Goal: Navigation & Orientation: Find specific page/section

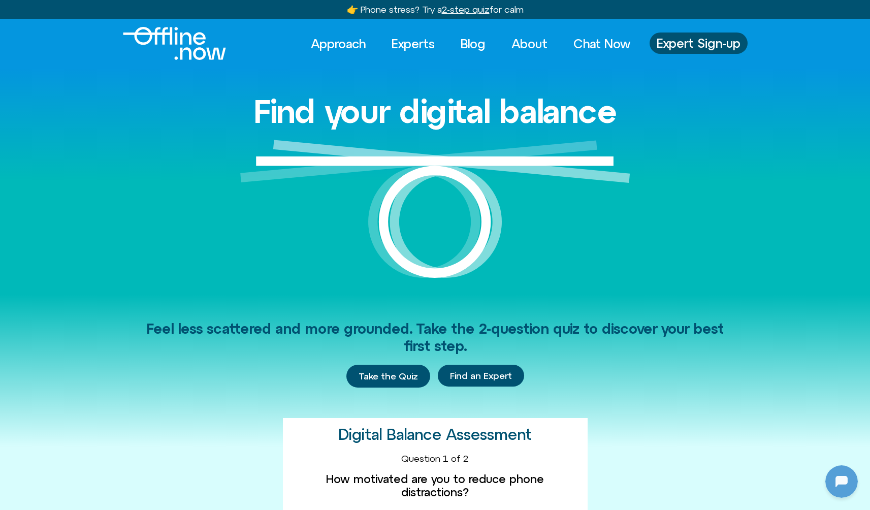
scroll to position [135, 0]
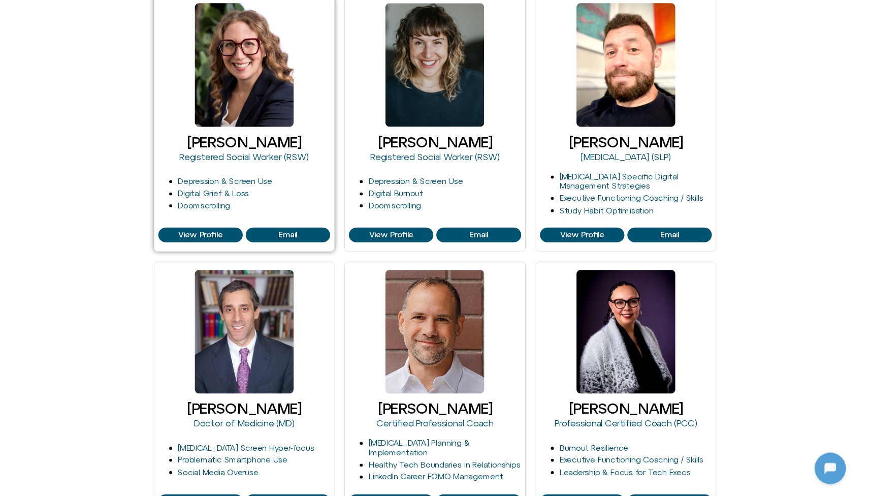
scroll to position [135, 0]
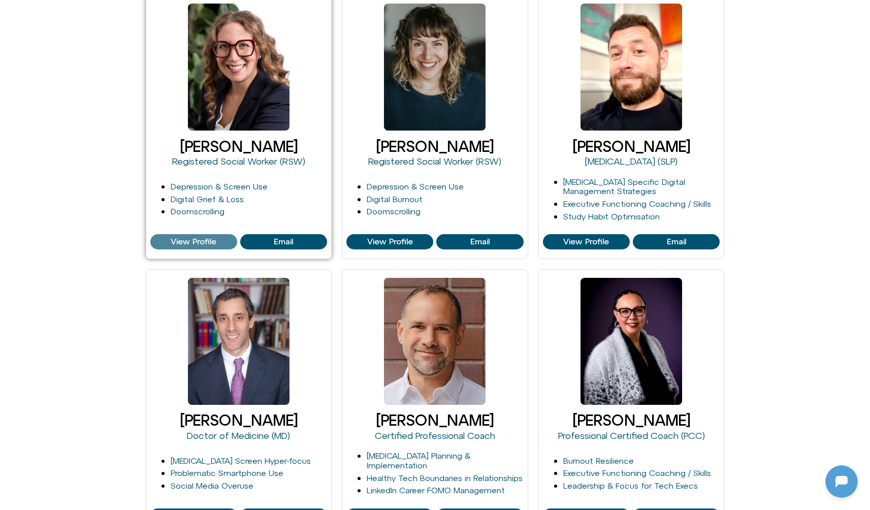
click at [195, 240] on span "View Profile" at bounding box center [194, 241] width 46 height 9
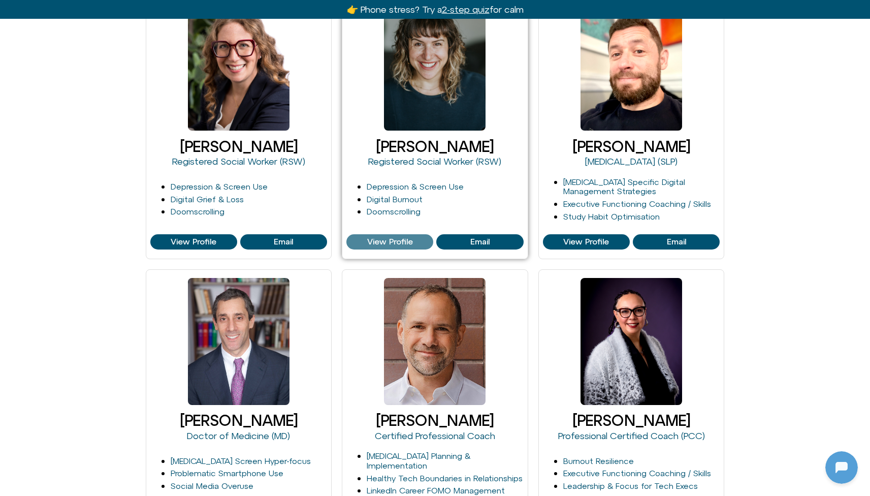
click at [388, 241] on span "View Profile" at bounding box center [390, 241] width 46 height 9
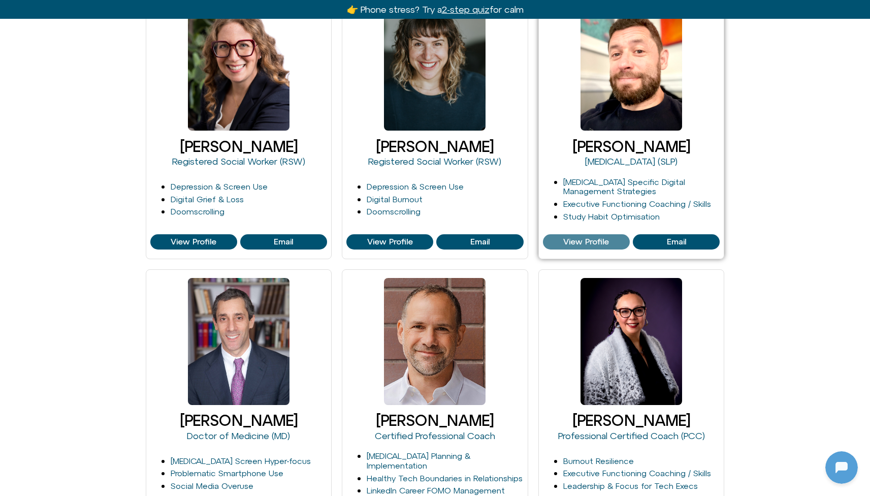
click at [581, 243] on span "View Profile" at bounding box center [586, 241] width 46 height 9
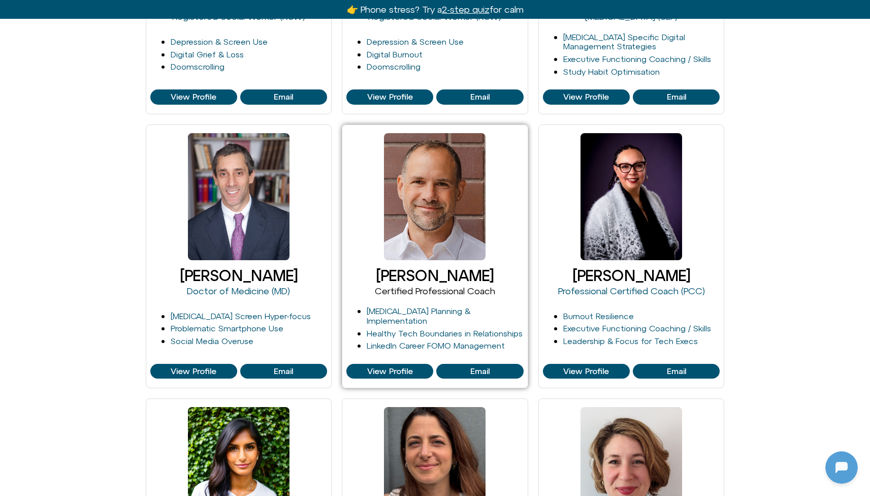
scroll to position [355, 0]
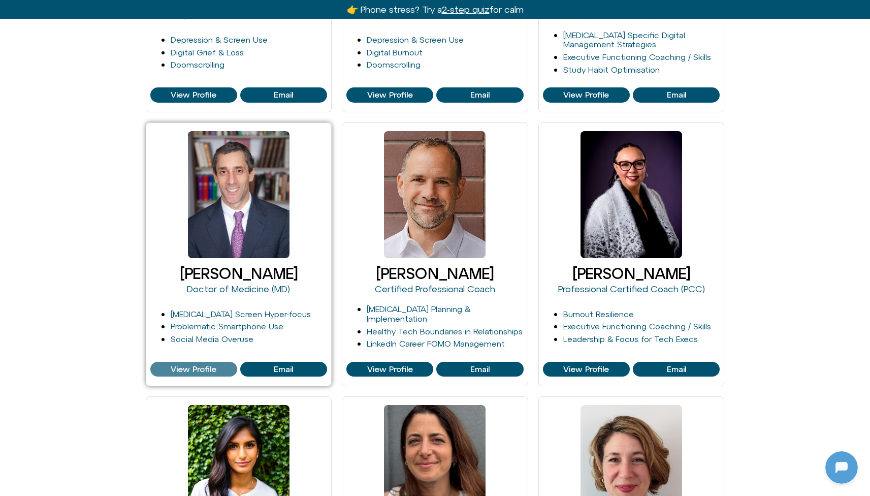
click at [201, 368] on span "View Profile" at bounding box center [194, 369] width 46 height 9
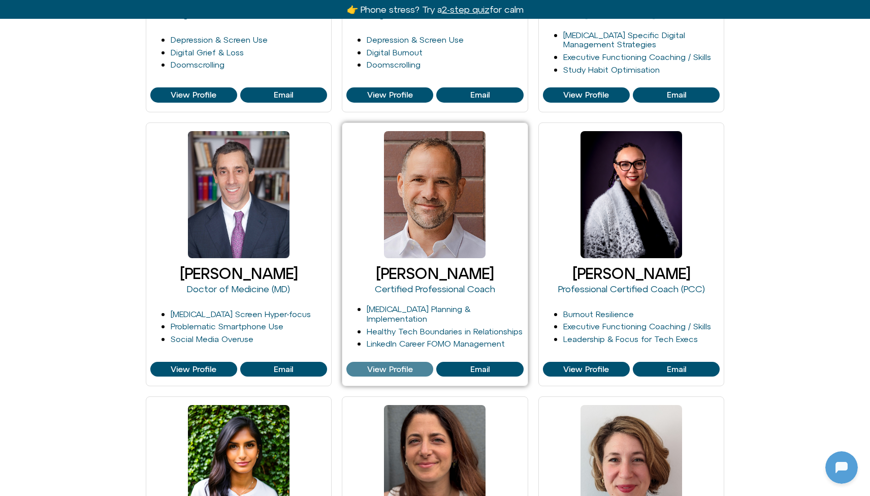
click at [393, 370] on span "View Profile" at bounding box center [390, 369] width 46 height 9
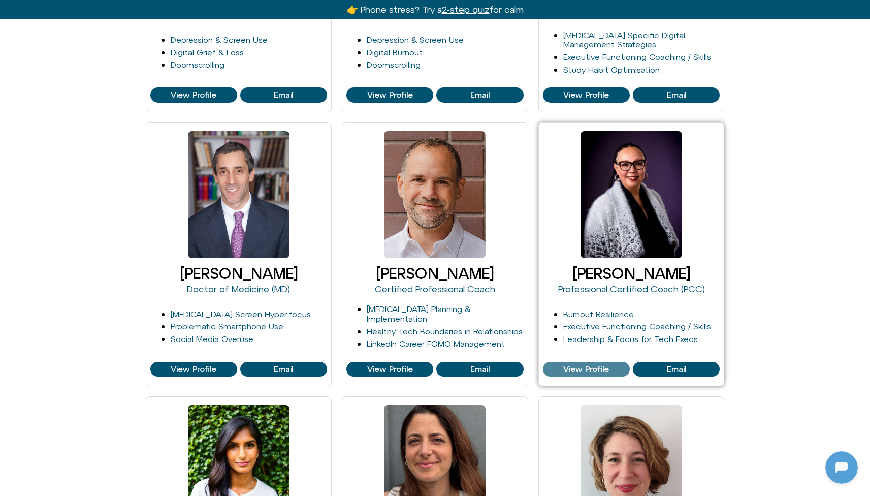
click at [559, 365] on span "View Profile" at bounding box center [586, 369] width 81 height 9
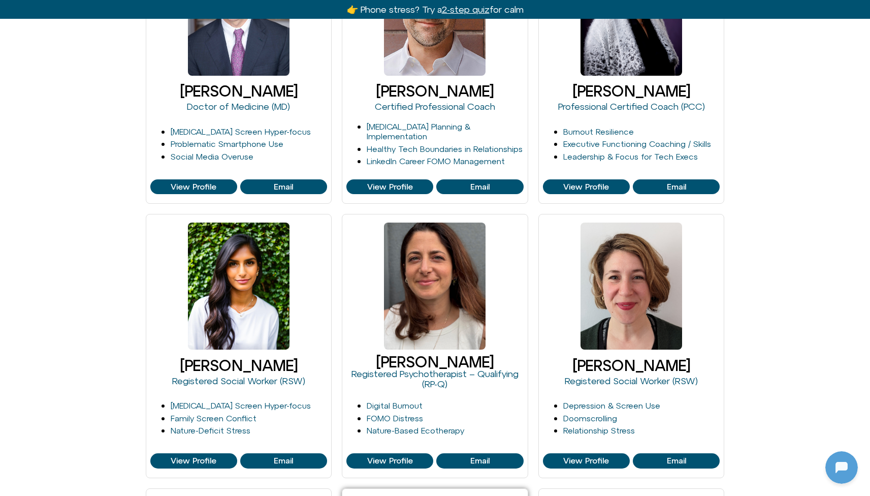
scroll to position [769, 0]
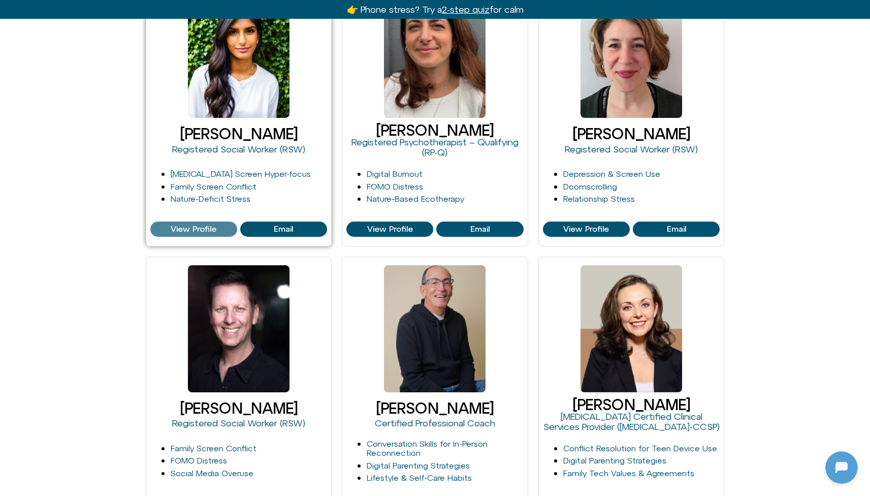
click at [192, 222] on link "View Profile" at bounding box center [193, 229] width 87 height 15
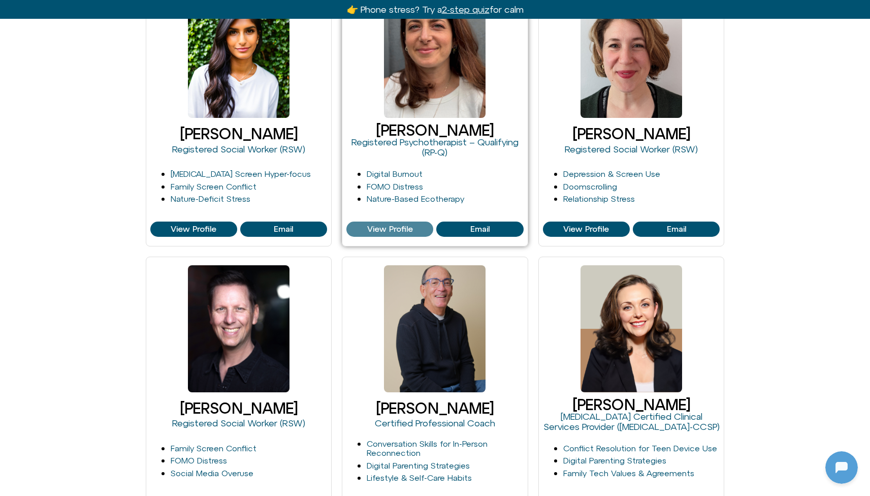
click at [370, 229] on span "View Profile" at bounding box center [390, 229] width 46 height 9
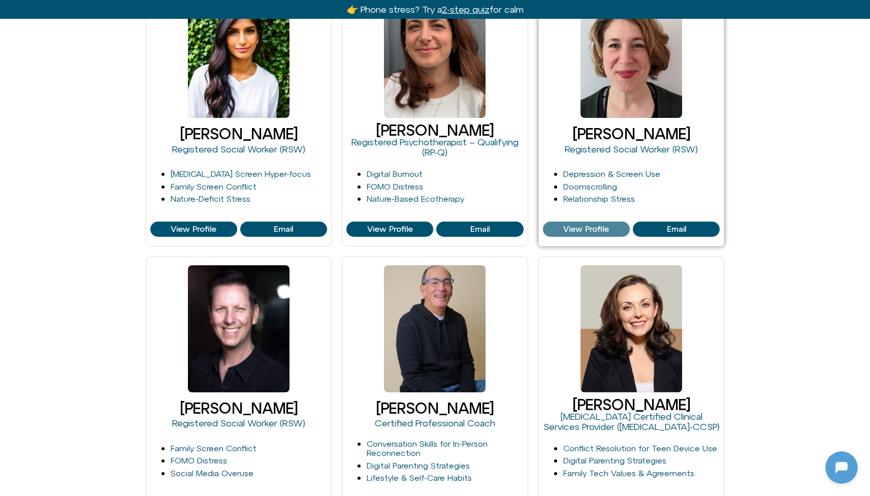
click at [565, 228] on span "View Profile" at bounding box center [586, 229] width 46 height 9
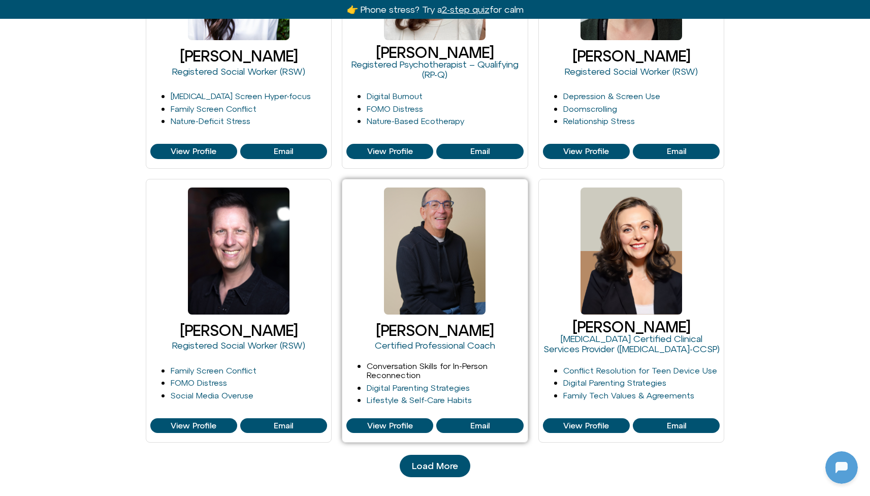
scroll to position [923, 0]
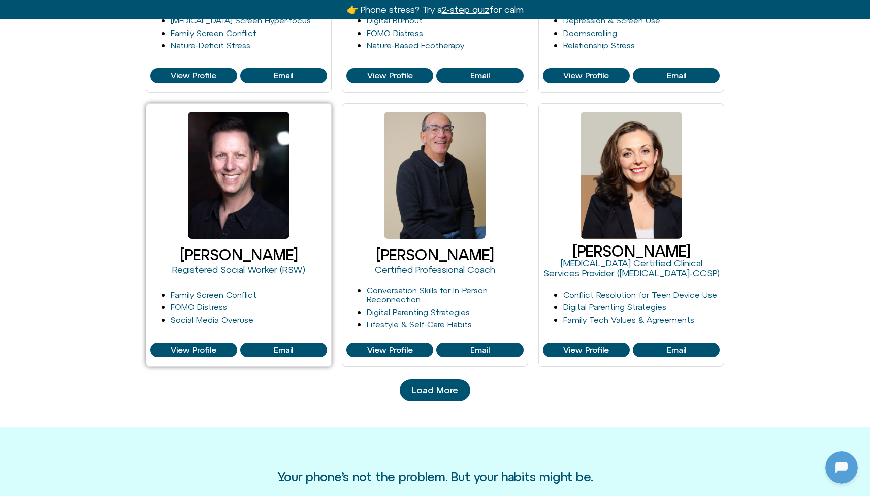
drag, startPoint x: 187, startPoint y: 348, endPoint x: 274, endPoint y: 337, distance: 87.5
click at [187, 348] on span "View Profile" at bounding box center [194, 349] width 46 height 9
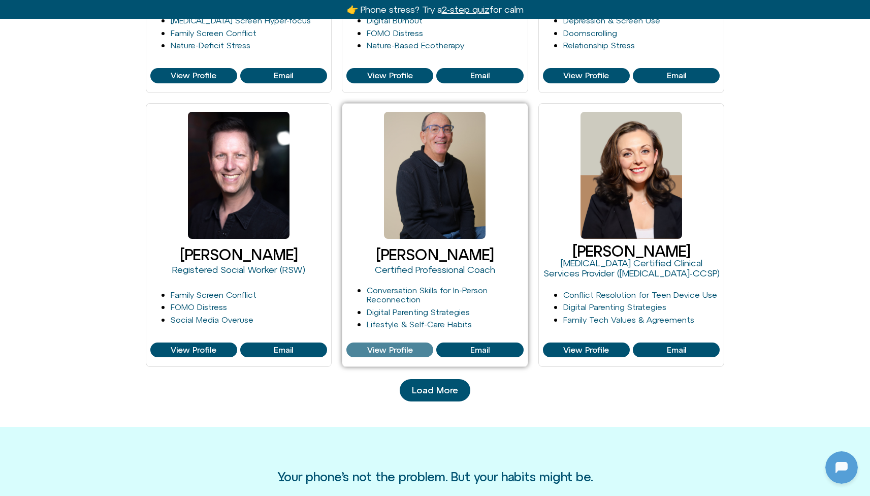
click at [373, 345] on span "View Profile" at bounding box center [390, 349] width 46 height 9
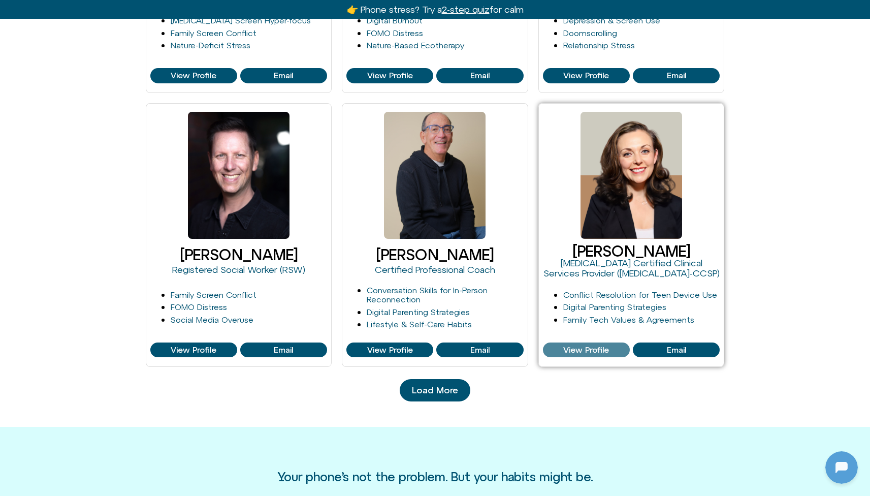
click at [572, 345] on span "View Profile" at bounding box center [586, 349] width 46 height 9
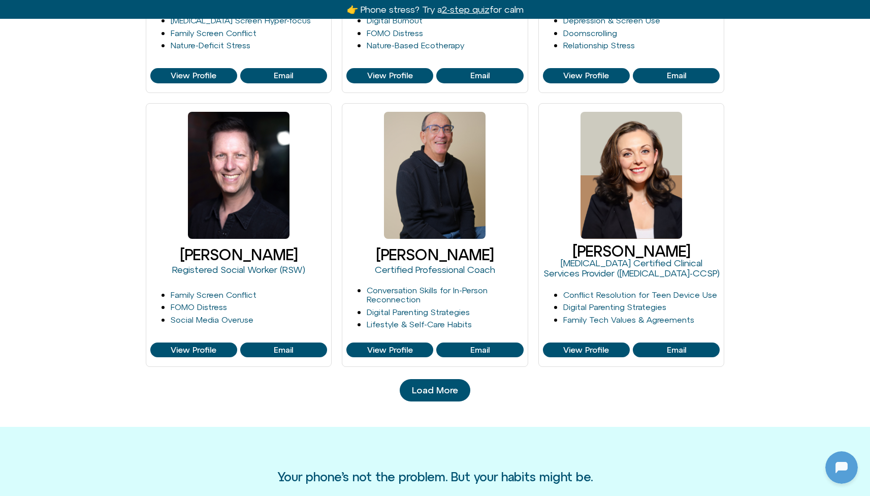
drag, startPoint x: 440, startPoint y: 395, endPoint x: 401, endPoint y: 383, distance: 41.0
click at [440, 395] on link "Load More" at bounding box center [435, 390] width 71 height 22
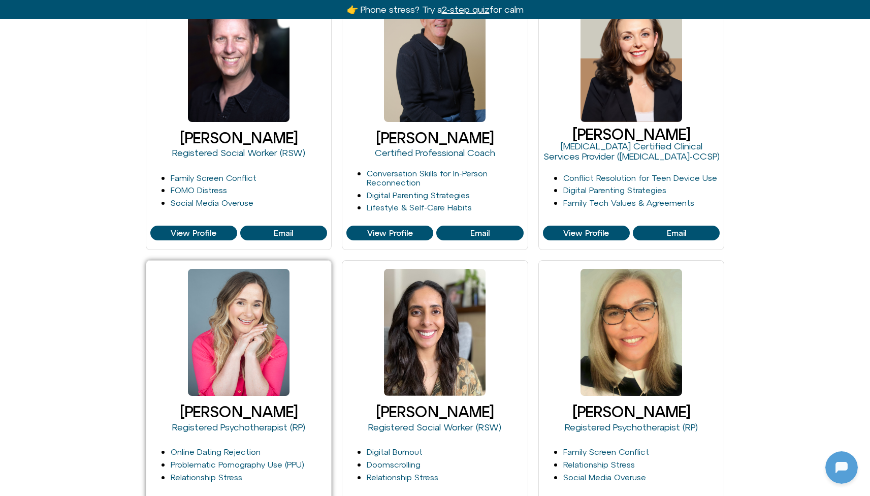
scroll to position [1208, 0]
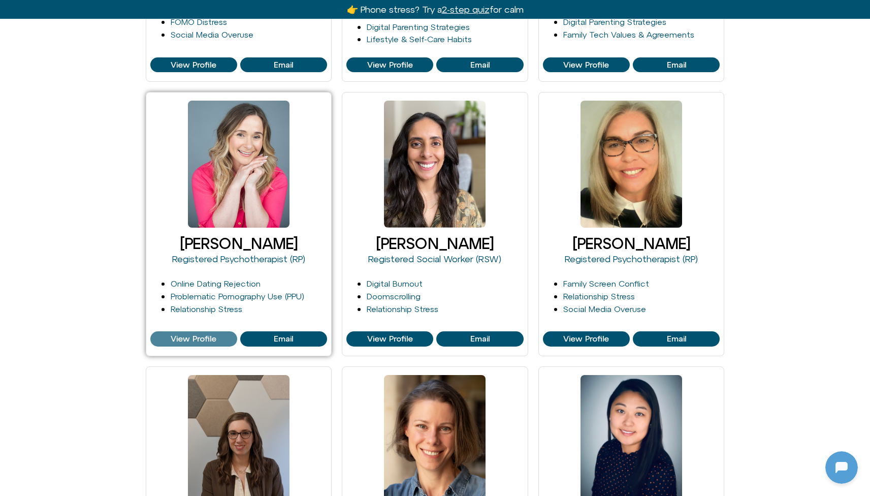
click at [201, 340] on span "View Profile" at bounding box center [194, 338] width 46 height 9
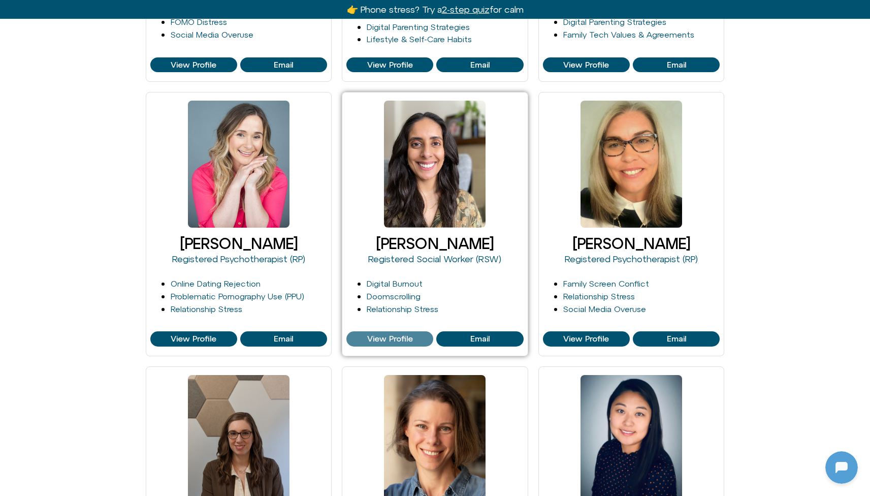
click at [380, 340] on span "View Profile" at bounding box center [390, 338] width 46 height 9
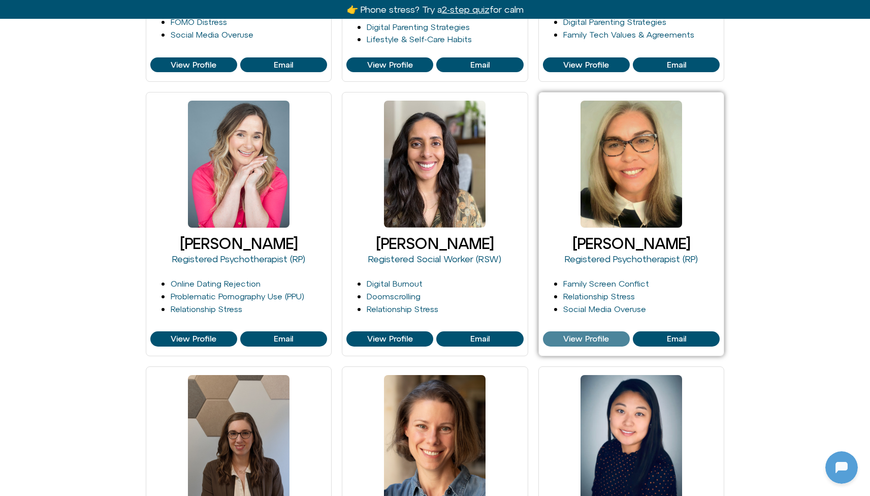
click at [571, 338] on span "View Profile" at bounding box center [586, 338] width 46 height 9
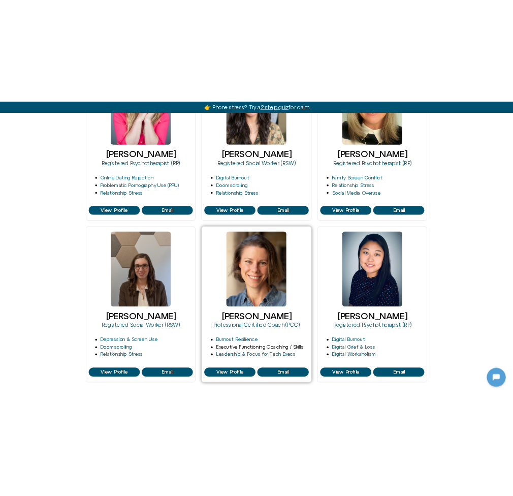
scroll to position [1433, 0]
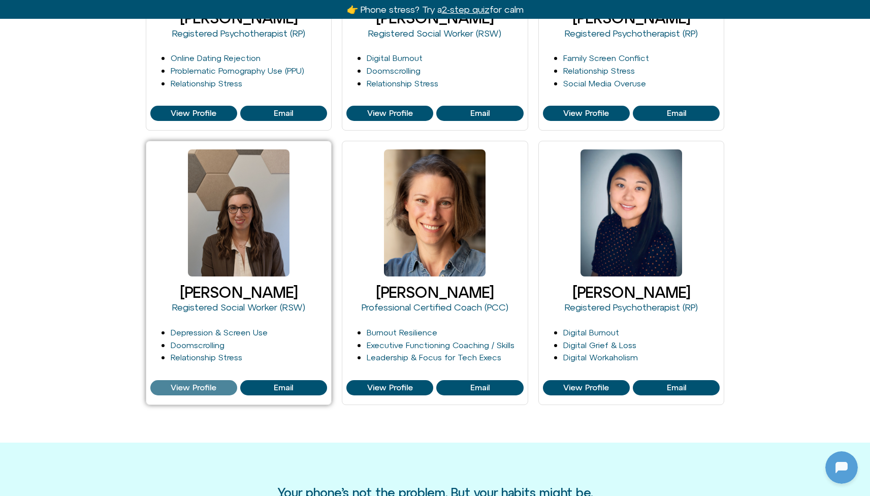
click at [186, 386] on span "View Profile" at bounding box center [194, 387] width 46 height 9
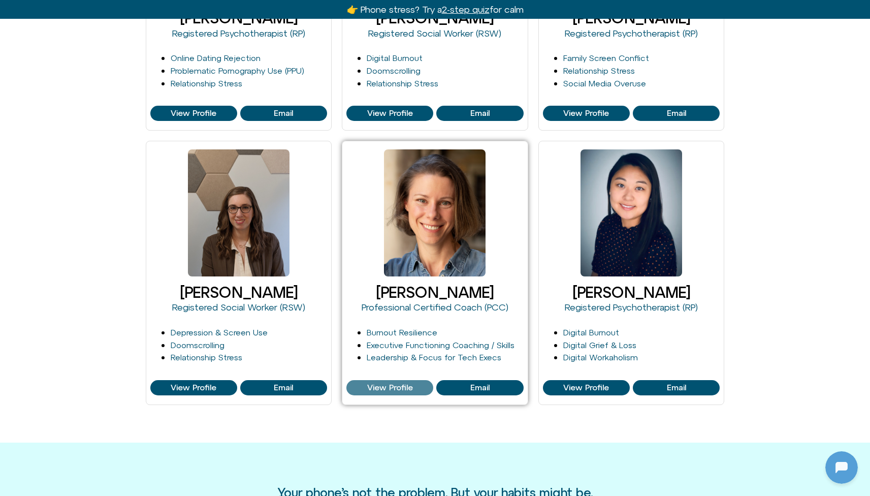
click at [383, 385] on span "View Profile" at bounding box center [390, 387] width 46 height 9
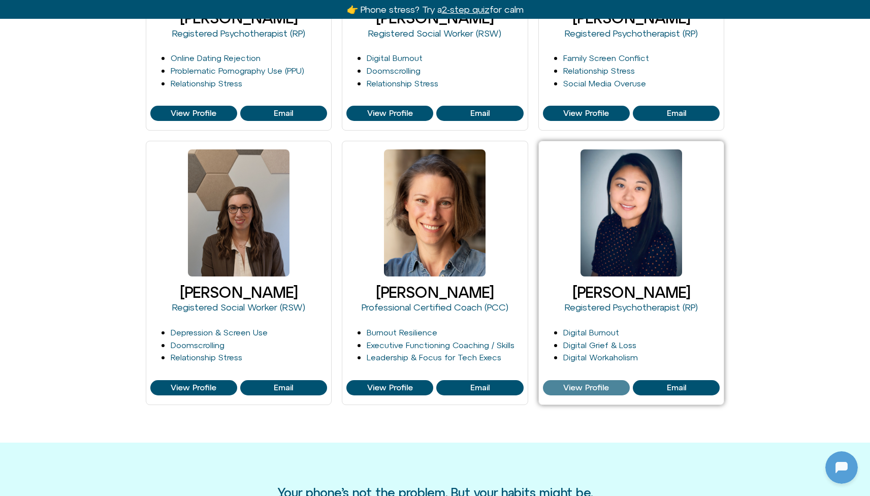
click at [576, 383] on span "View Profile" at bounding box center [586, 387] width 46 height 9
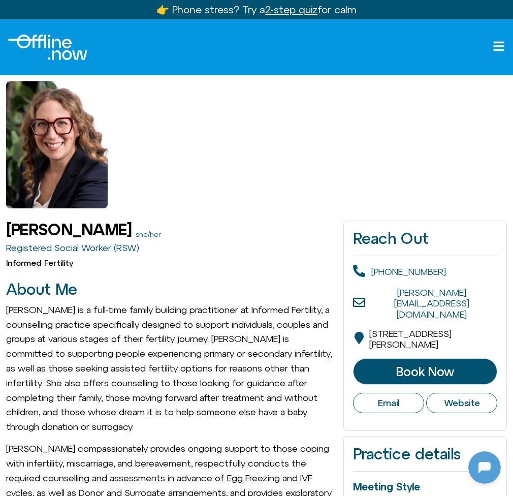
scroll to position [135, 0]
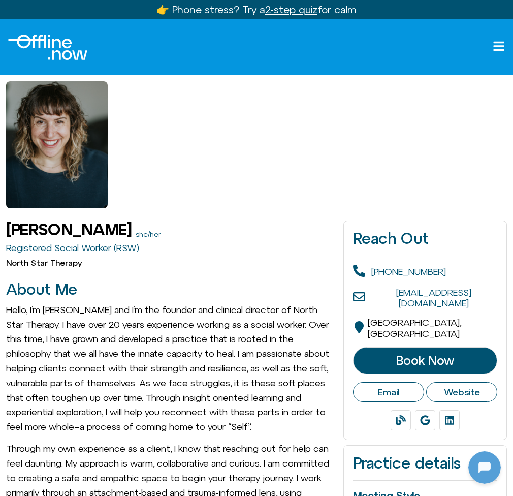
scroll to position [135, 0]
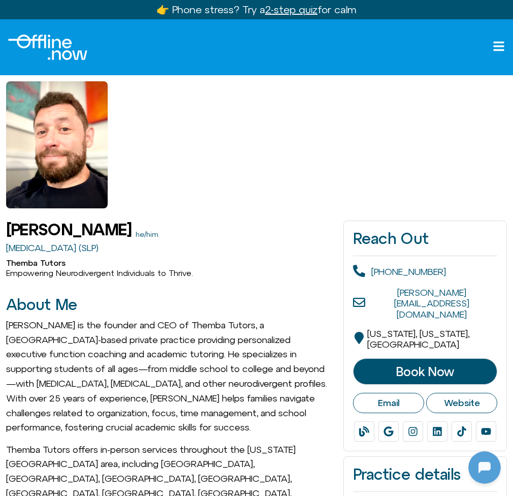
scroll to position [135, 0]
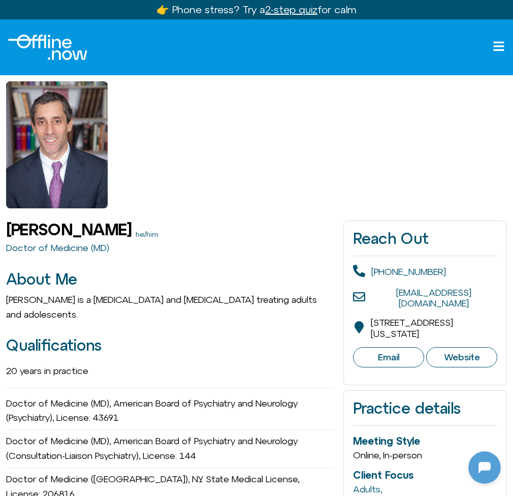
scroll to position [135, 0]
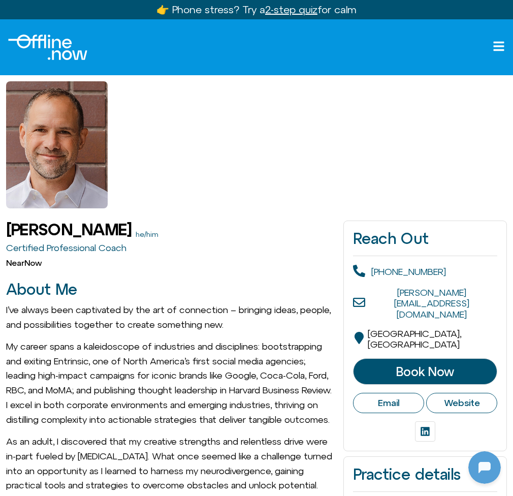
scroll to position [135, 0]
click at [50, 44] on img "Logo" at bounding box center [47, 47] width 79 height 25
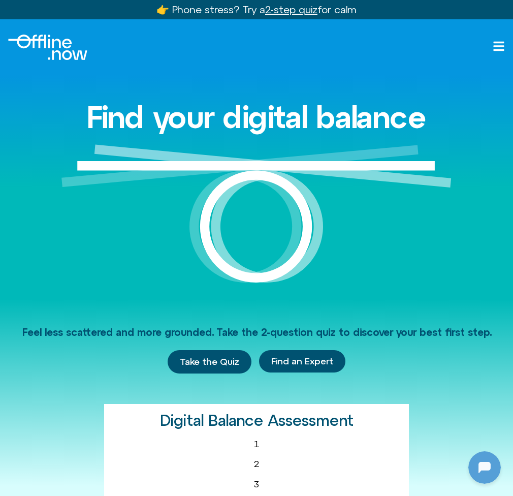
scroll to position [135, 0]
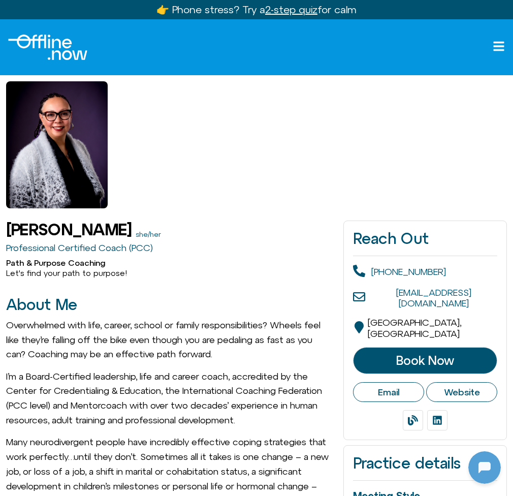
scroll to position [135, 0]
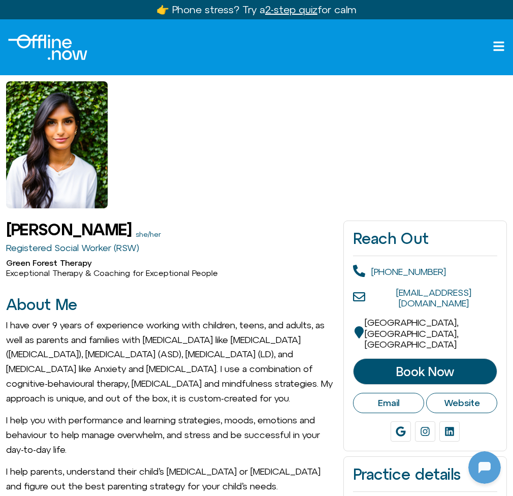
scroll to position [135, 0]
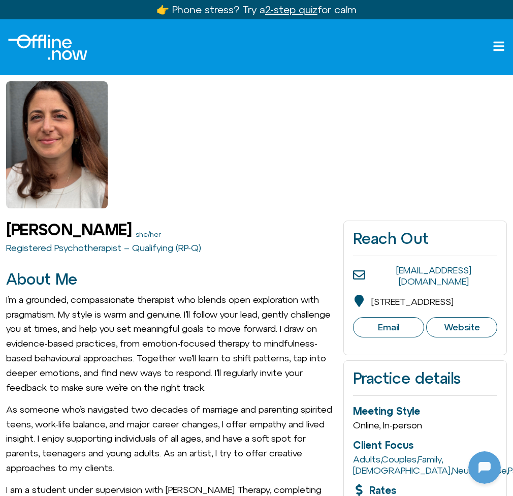
scroll to position [135, 0]
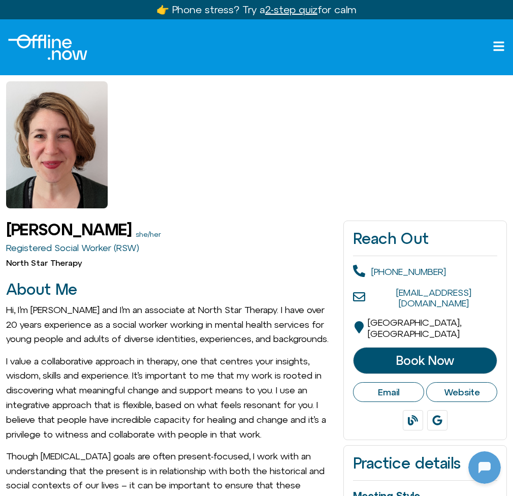
scroll to position [135, 0]
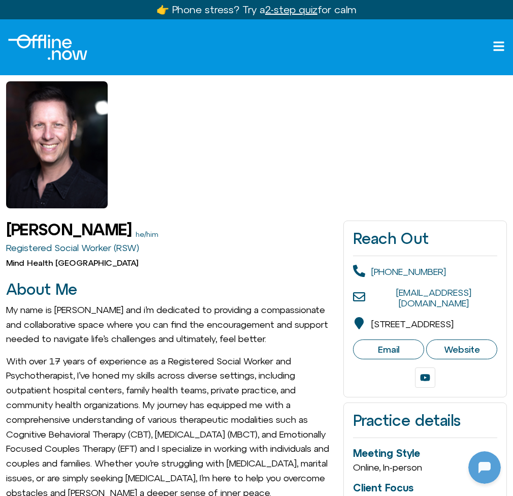
scroll to position [135, 0]
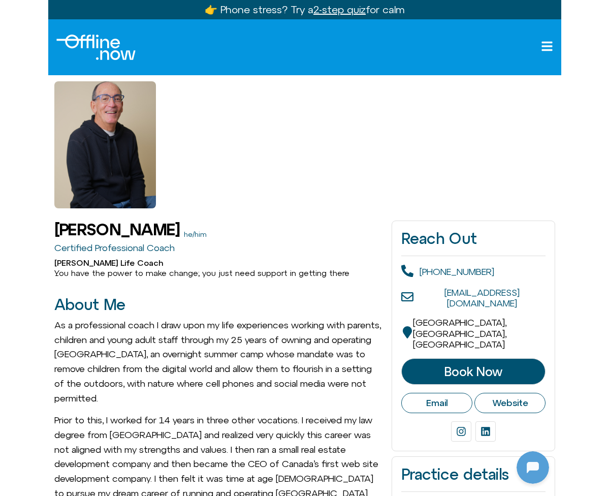
scroll to position [135, 0]
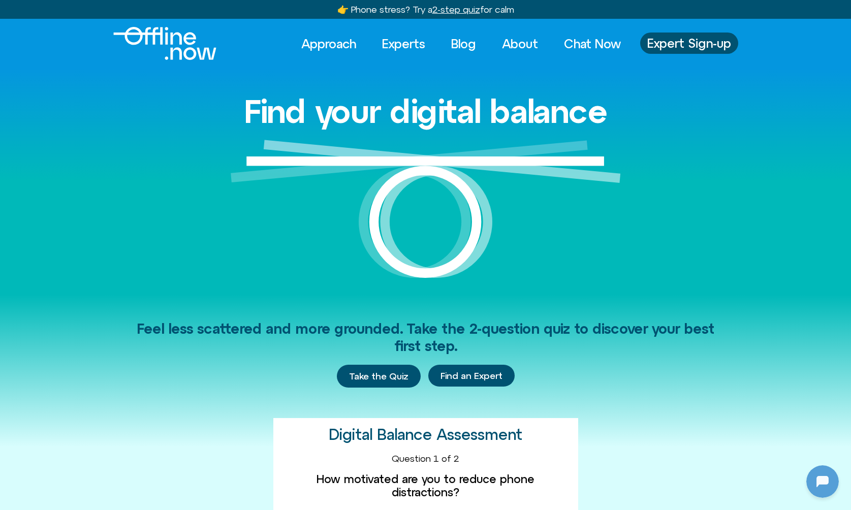
click at [159, 37] on img "Logo" at bounding box center [164, 43] width 103 height 33
